Goal: Information Seeking & Learning: Find specific fact

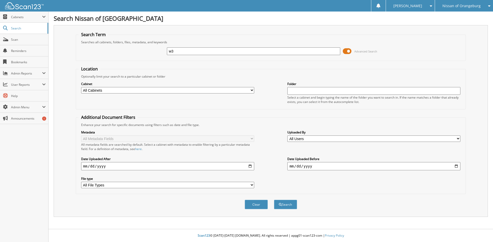
type input "w3"
click at [274, 200] on button "Search" at bounding box center [285, 204] width 23 height 9
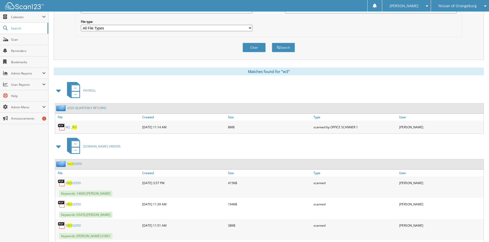
scroll to position [231, 0]
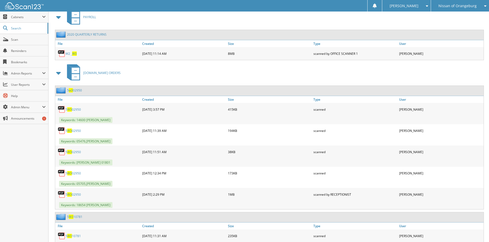
click at [60, 75] on span at bounding box center [58, 73] width 7 height 9
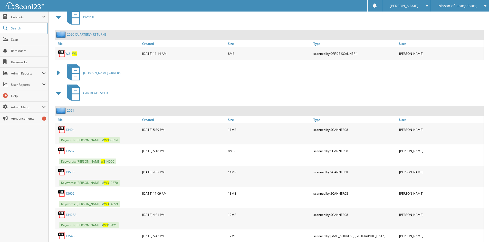
click at [58, 93] on span at bounding box center [58, 93] width 7 height 9
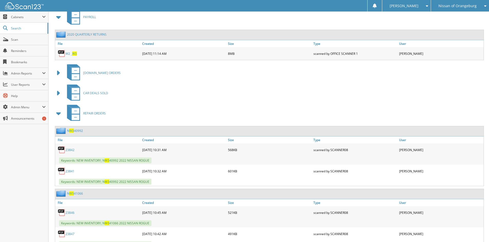
click at [58, 113] on span at bounding box center [58, 113] width 7 height 9
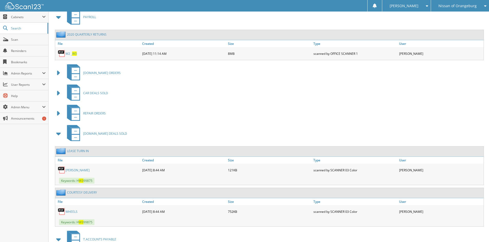
click at [60, 134] on span at bounding box center [58, 133] width 7 height 9
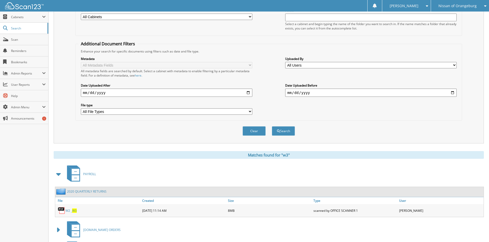
scroll to position [0, 0]
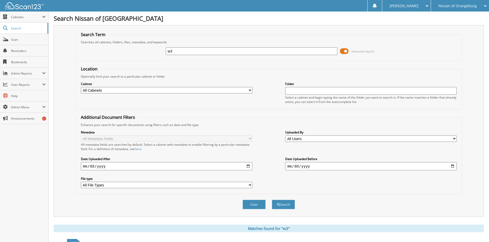
click at [174, 51] on input "w3" at bounding box center [251, 51] width 171 height 8
type input "w2"
click at [272, 200] on button "Search" at bounding box center [283, 204] width 23 height 9
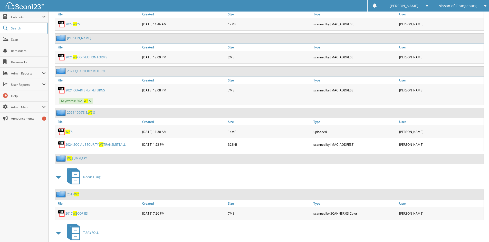
scroll to position [359, 0]
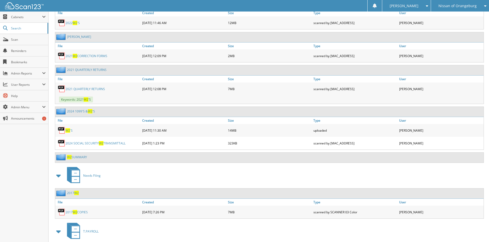
click at [67, 131] on span "W2" at bounding box center [67, 131] width 5 height 4
click at [76, 158] on link "W2 SUMMARY" at bounding box center [77, 157] width 20 height 4
